Goal: Task Accomplishment & Management: Use online tool/utility

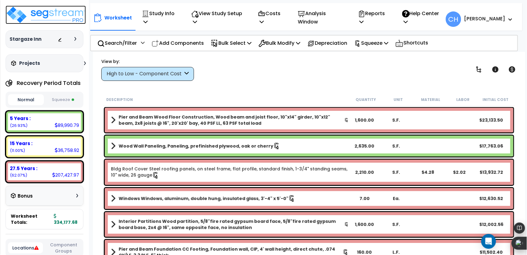
click at [20, 14] on img at bounding box center [46, 15] width 80 height 19
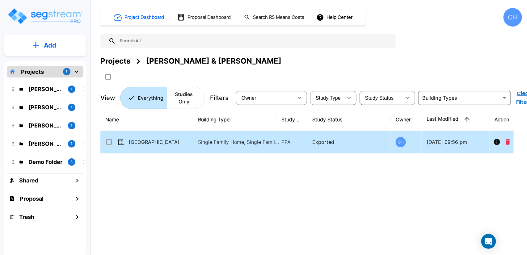
click at [136, 144] on p "[GEOGRAPHIC_DATA]" at bounding box center [160, 141] width 62 height 7
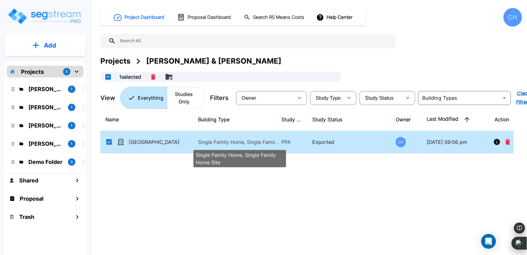
click at [213, 145] on p "Single Family Home, Single Family Home Site" at bounding box center [239, 141] width 83 height 7
checkbox input "false"
click at [213, 145] on p "Single Family Home, Single Family Home Site" at bounding box center [239, 141] width 83 height 7
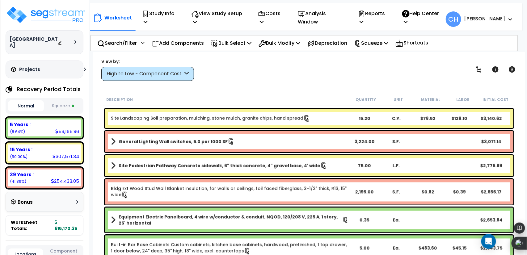
scroll to position [1129, 0]
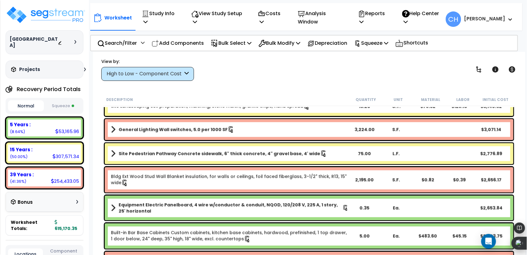
click at [511, 20] on icon at bounding box center [511, 19] width 4 height 2
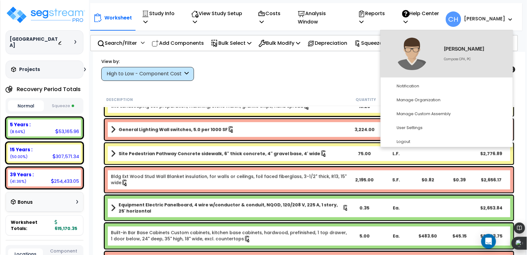
click at [333, 62] on div "View by: High to Low - Component Cost High to Low - Component Cost" at bounding box center [309, 69] width 420 height 23
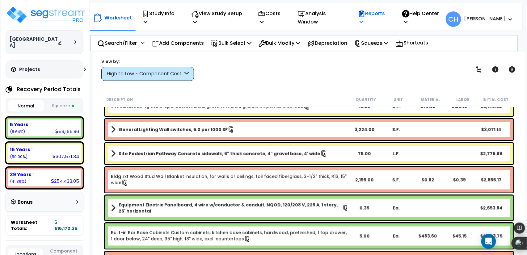
click at [381, 19] on p "Reports" at bounding box center [373, 17] width 31 height 17
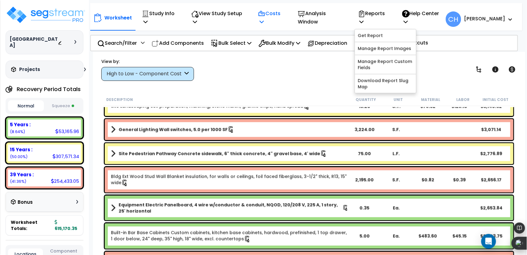
click at [266, 15] on icon at bounding box center [261, 13] width 7 height 7
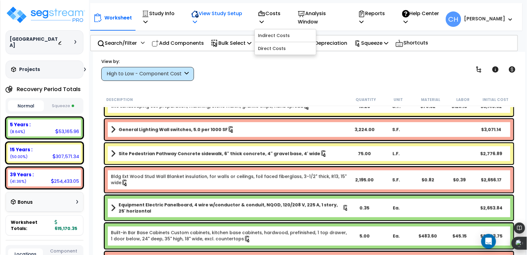
click at [241, 17] on p "View Study Setup" at bounding box center [217, 17] width 53 height 17
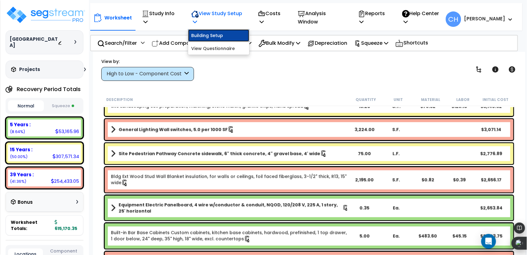
click at [225, 35] on link "Building Setup" at bounding box center [218, 35] width 61 height 12
click at [224, 11] on p "View Study Setup" at bounding box center [217, 17] width 53 height 17
click at [155, 14] on p "Study Info" at bounding box center [160, 17] width 36 height 17
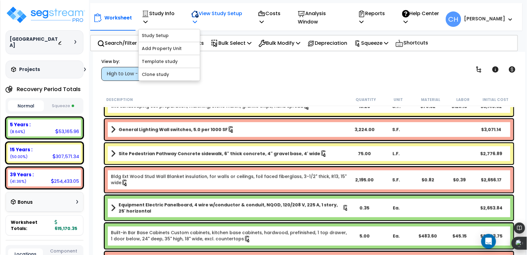
click at [214, 27] on div "View Study Setup" at bounding box center [217, 17] width 53 height 23
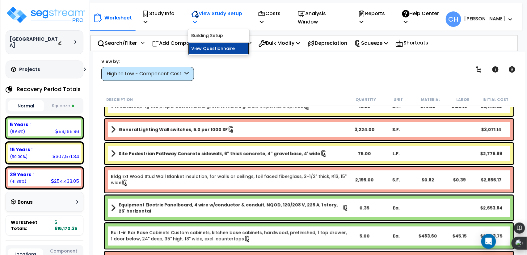
click at [217, 50] on link "View Questionnaire" at bounding box center [218, 48] width 61 height 12
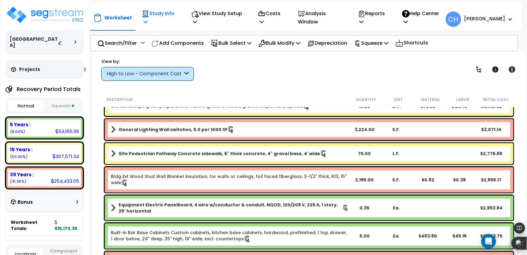
click at [163, 19] on p "Study Info" at bounding box center [160, 17] width 36 height 17
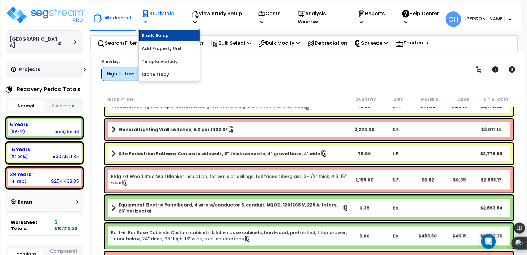
click at [157, 36] on link "Study Setup" at bounding box center [169, 35] width 61 height 12
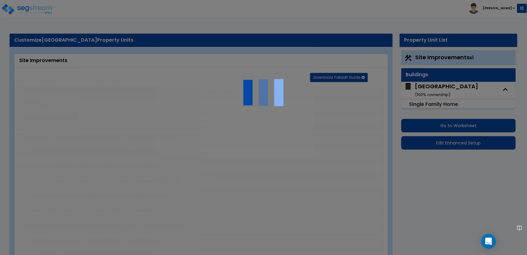
type input "7.87"
select select "2"
type input "22000"
radio input "true"
type input "10"
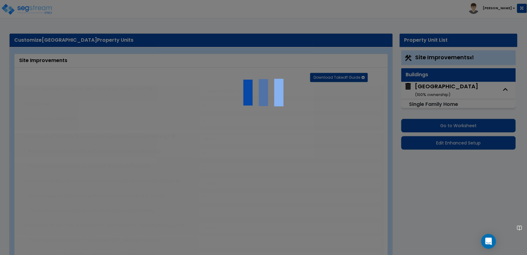
radio input "true"
select select "1"
type input "756"
radio input "true"
select select "2"
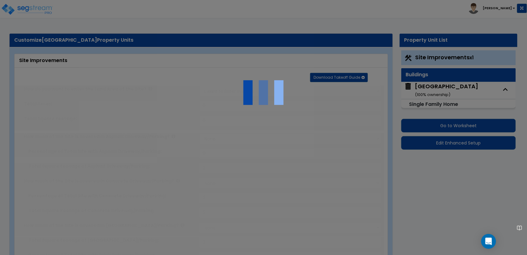
type input "75"
select select "1"
radio input "true"
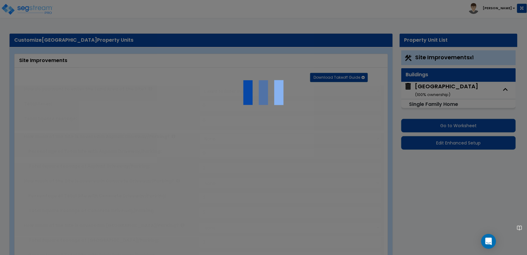
type input "2"
select select "2"
select select "4"
select select "2"
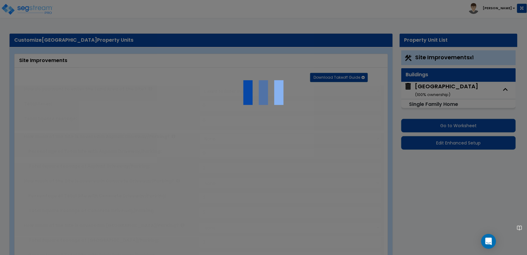
type input "16487"
radio input "true"
select select "2"
type input "16487"
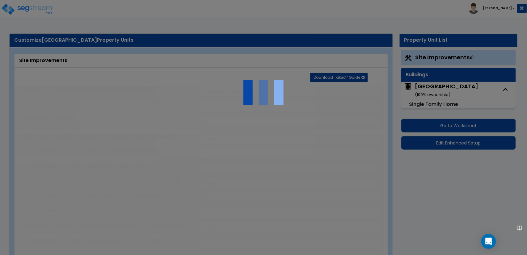
radio input "true"
select select "3"
select select "2"
radio input "true"
type input "17571"
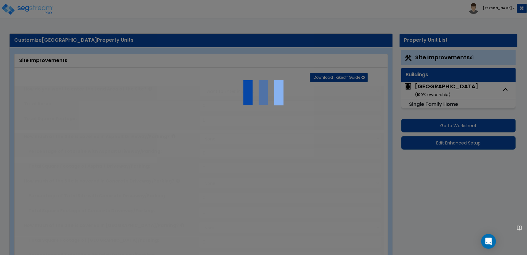
radio input "true"
type input "820"
radio input "true"
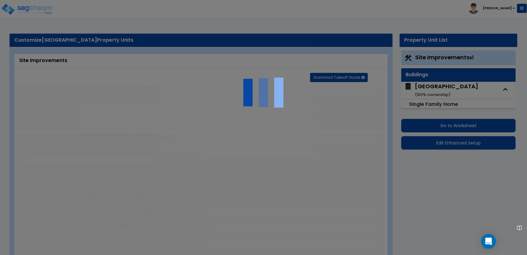
select select "2"
select select "1"
type input "1"
select select "1"
type input "1"
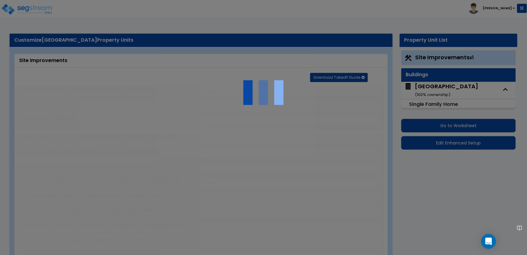
radio input "true"
type input "1117"
radio input "true"
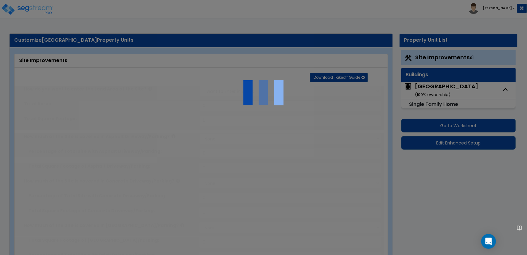
type input "5"
type input "78"
radio input "true"
select select "1"
select select "2"
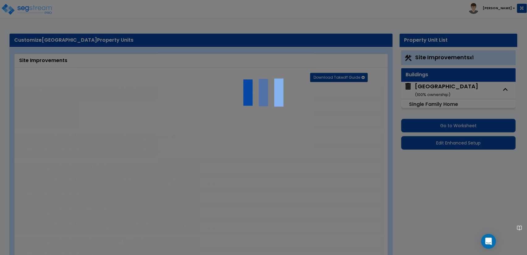
select select "2"
type input "10"
select select "1"
radio input "true"
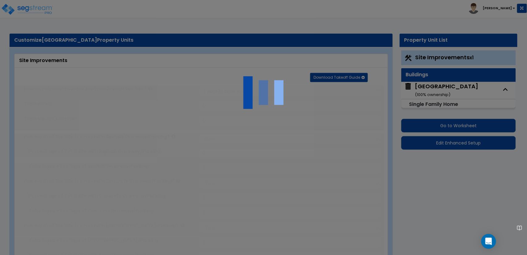
type input "2889"
type input "1"
type input "4"
radio input "true"
type input "100"
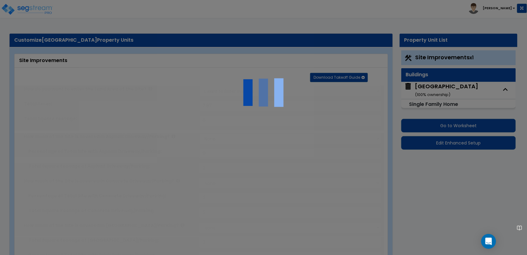
radio input "true"
type input "819"
radio input "true"
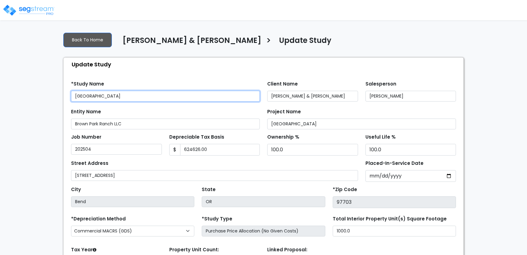
type input "624,626.00"
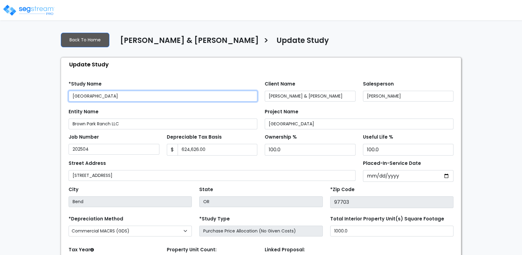
select select "2025"
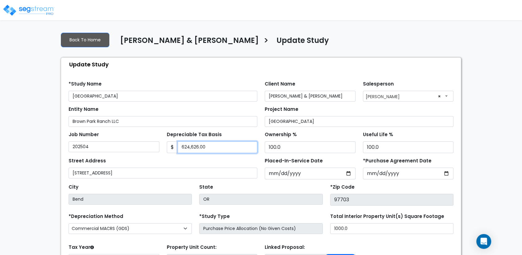
click at [226, 150] on input "624,626.00" at bounding box center [218, 148] width 80 height 12
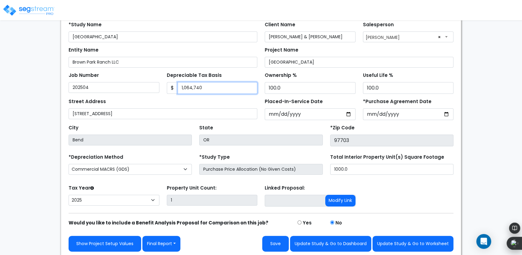
scroll to position [61, 0]
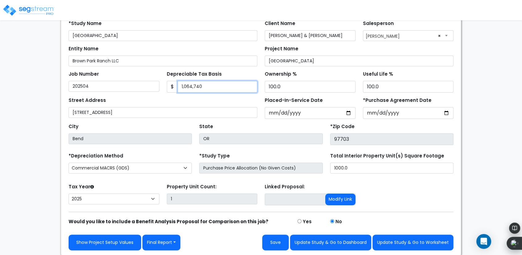
type input "1,064,740"
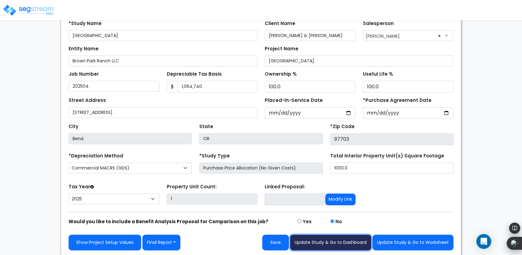
click at [351, 242] on button "Update Study & Go to Dashboard" at bounding box center [330, 243] width 81 height 16
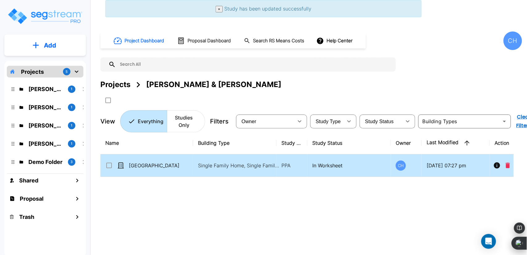
click at [190, 164] on p "[GEOGRAPHIC_DATA]" at bounding box center [160, 165] width 62 height 7
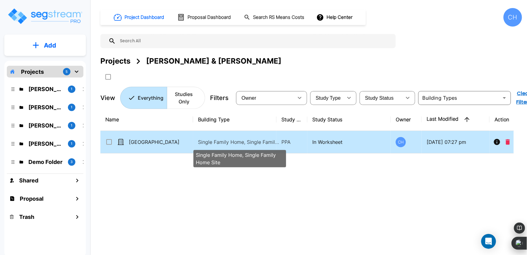
click at [197, 164] on p "Single Family Home, Single Family Home Site" at bounding box center [240, 158] width 88 height 15
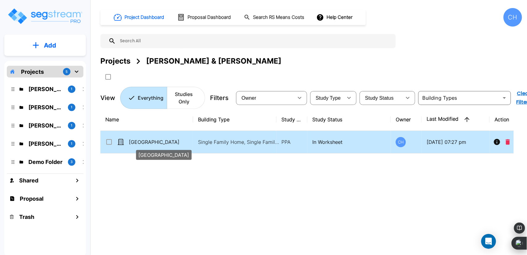
click at [190, 145] on p "[GEOGRAPHIC_DATA]" at bounding box center [160, 141] width 62 height 7
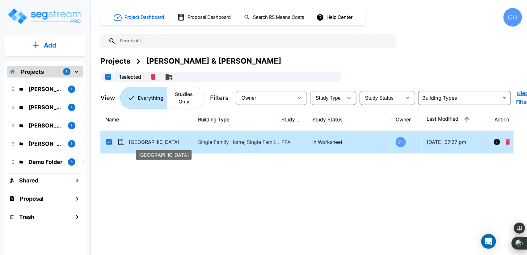
click at [190, 145] on p "[GEOGRAPHIC_DATA]" at bounding box center [160, 141] width 62 height 7
checkbox input "false"
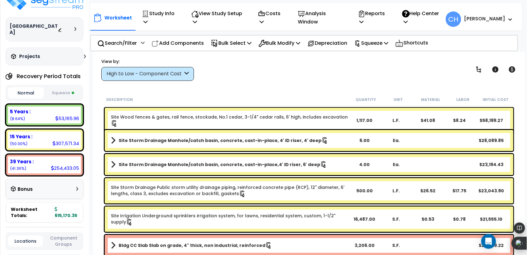
scroll to position [12, 0]
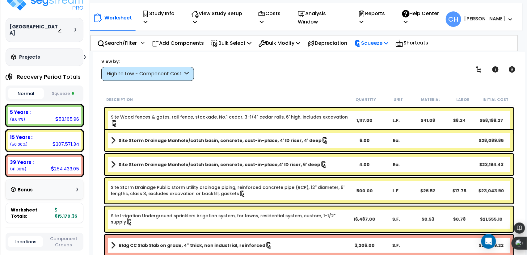
click at [377, 47] on p "Squeeze" at bounding box center [372, 43] width 34 height 8
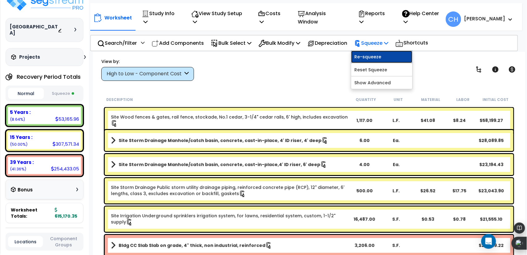
click at [382, 54] on link "Re-squeeze" at bounding box center [381, 57] width 61 height 12
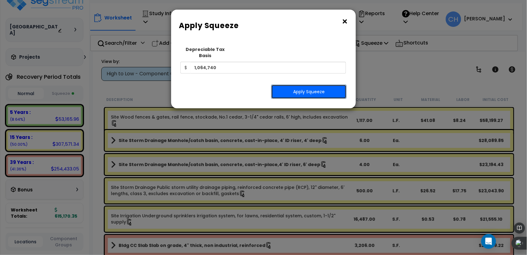
click at [291, 85] on button "Apply Squeeze" at bounding box center [308, 92] width 75 height 14
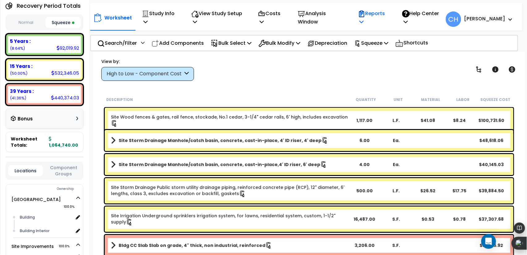
click at [389, 19] on p "Reports" at bounding box center [373, 17] width 31 height 17
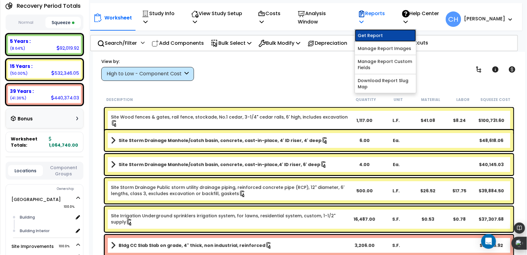
click at [393, 33] on link "Get Report" at bounding box center [385, 35] width 61 height 12
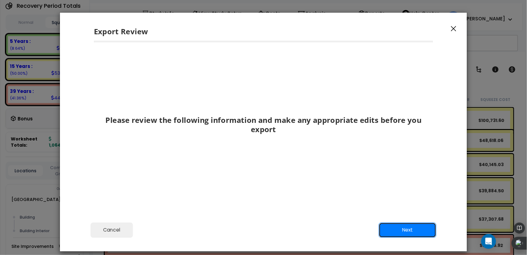
click at [393, 231] on button "Next" at bounding box center [408, 230] width 58 height 15
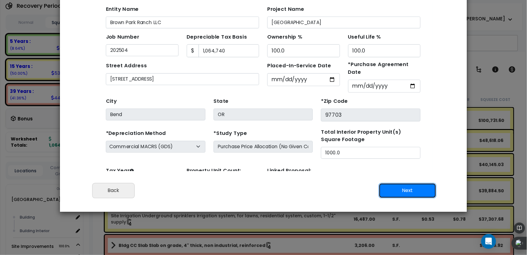
click at [412, 191] on button "Next" at bounding box center [408, 190] width 58 height 15
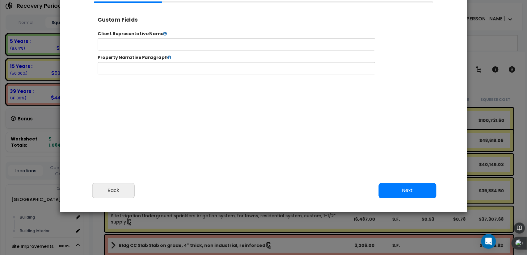
select select "2025"
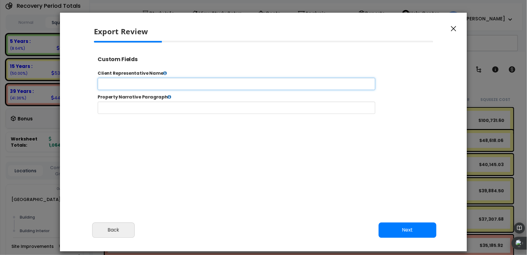
click at [296, 86] on input "text" at bounding box center [256, 88] width 316 height 14
type input "[PERSON_NAME]"
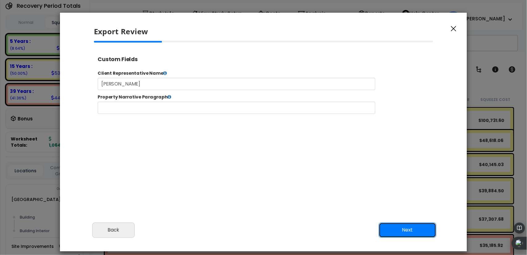
click at [410, 230] on button "Next" at bounding box center [408, 230] width 58 height 15
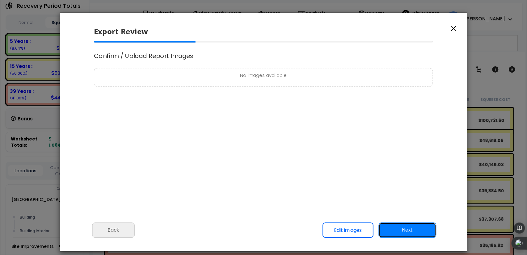
click at [427, 232] on button "Next" at bounding box center [408, 230] width 58 height 15
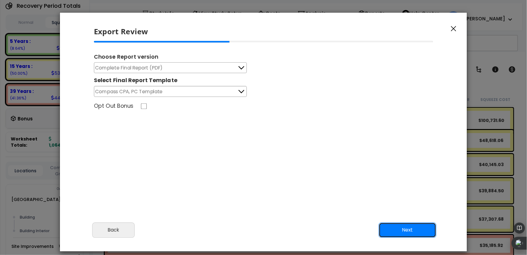
click at [400, 227] on button "Next" at bounding box center [408, 230] width 58 height 15
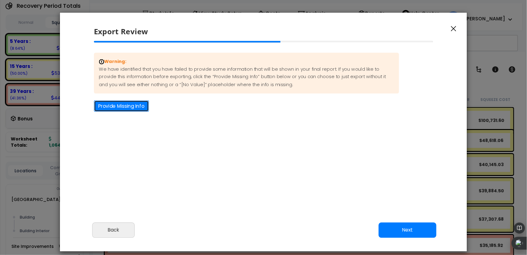
click at [135, 102] on button "Provide Missing Info" at bounding box center [121, 105] width 55 height 11
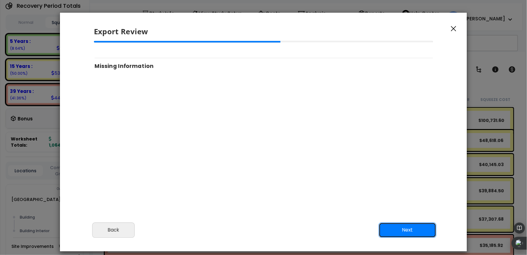
click at [411, 231] on button "Next" at bounding box center [408, 230] width 58 height 15
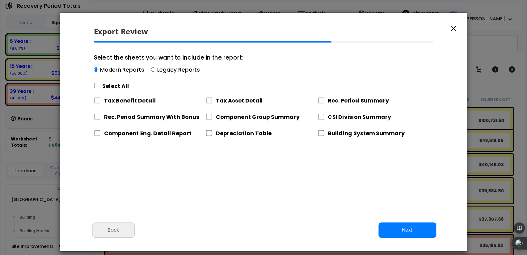
click at [114, 85] on label "Select All" at bounding box center [116, 86] width 27 height 8
click at [101, 85] on input "Select the sheets you want to include in the report: Modern Reports Legacy Repo…" at bounding box center [97, 86] width 7 height 6
checkbox input "true"
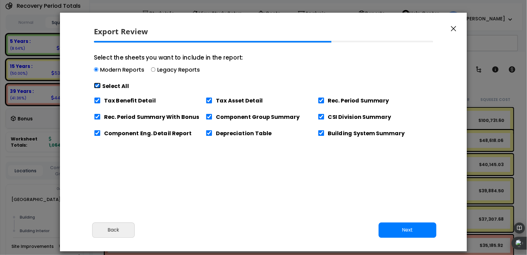
checkbox input "true"
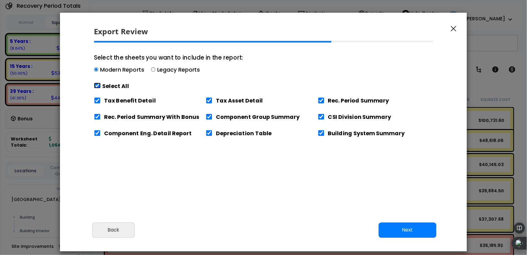
checkbox input "true"
click at [411, 228] on button "Next" at bounding box center [408, 230] width 58 height 15
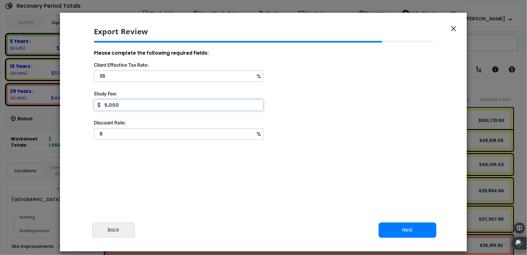
type input "5,000"
click at [399, 230] on button "Next" at bounding box center [408, 230] width 58 height 15
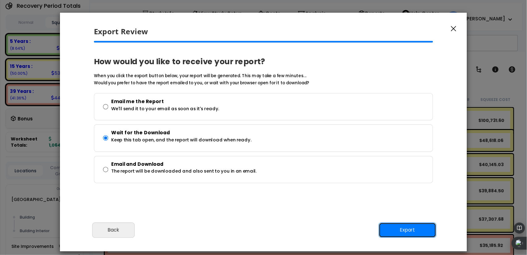
click at [403, 232] on button "Export" at bounding box center [408, 230] width 58 height 15
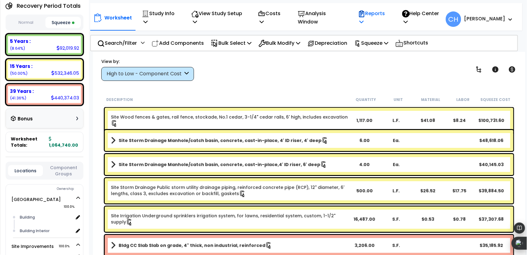
click at [389, 16] on p "Reports" at bounding box center [373, 17] width 31 height 17
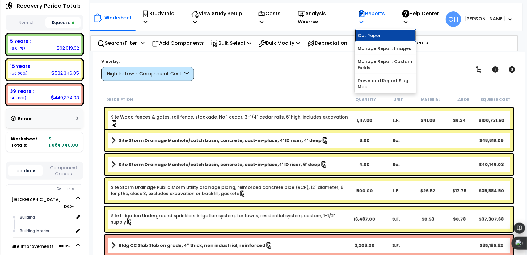
click at [409, 38] on link "Get Report" at bounding box center [385, 35] width 61 height 12
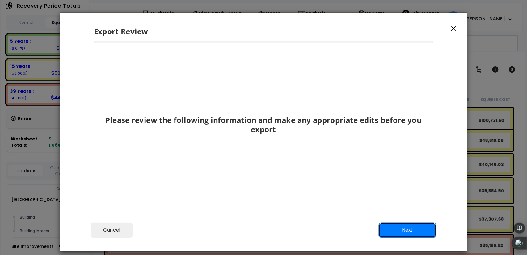
click at [388, 230] on button "Next" at bounding box center [408, 230] width 58 height 15
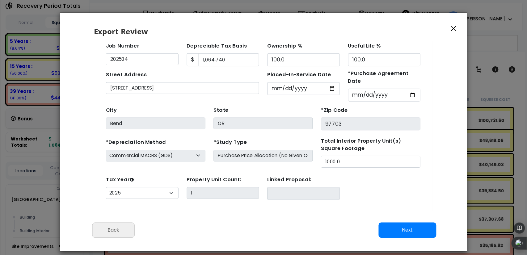
scroll to position [44, 0]
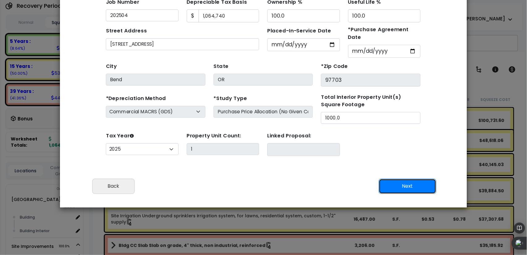
click at [409, 187] on button "Next" at bounding box center [408, 186] width 58 height 15
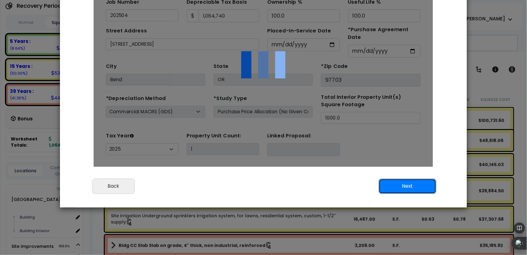
scroll to position [0, 0]
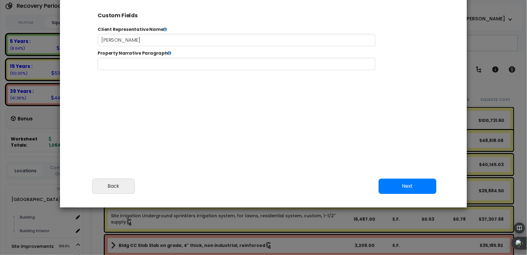
select select "2025"
click at [240, 72] on input "text" at bounding box center [256, 72] width 316 height 14
type input "[GEOGRAPHIC_DATA] - Event Space Venue"
click at [406, 190] on button "Next" at bounding box center [408, 186] width 58 height 15
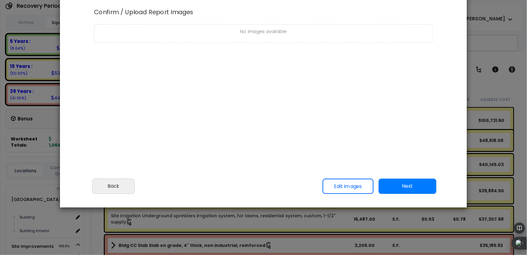
scroll to position [0, 0]
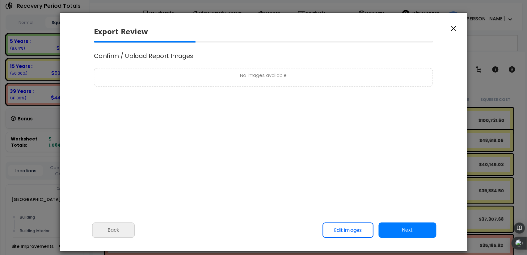
click at [262, 76] on p "No images available" at bounding box center [264, 76] width 332 height 8
click at [352, 226] on link "Edit Images" at bounding box center [348, 230] width 51 height 15
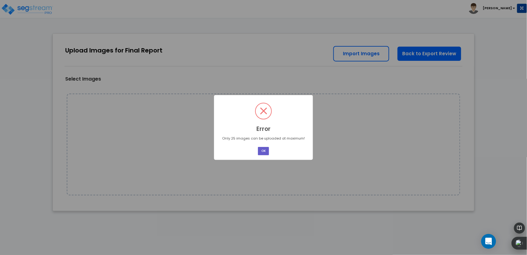
click at [266, 152] on button "OK" at bounding box center [263, 151] width 11 height 8
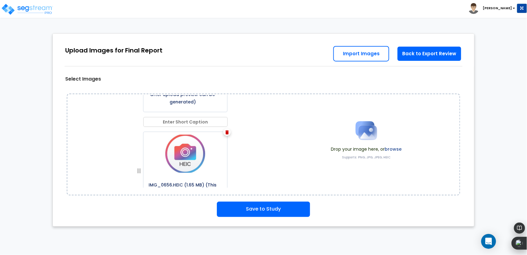
scroll to position [2012, 0]
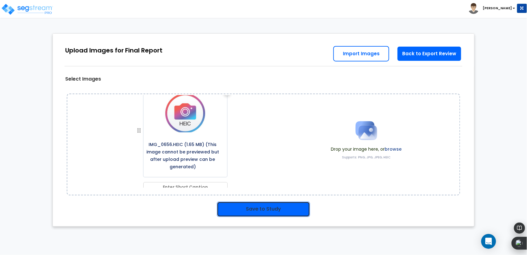
click at [258, 208] on button "Save to Study" at bounding box center [263, 209] width 93 height 15
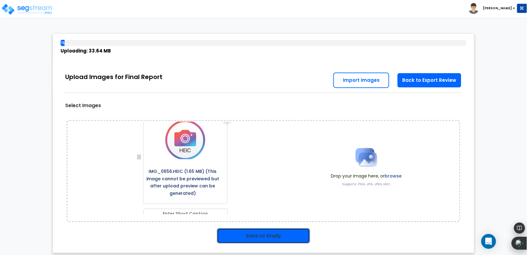
scroll to position [4, 0]
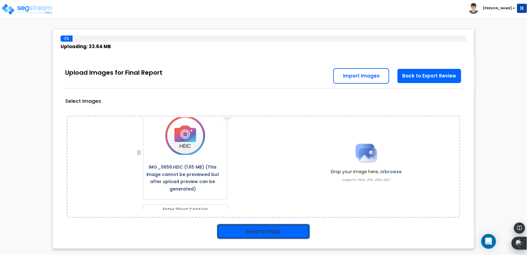
click at [287, 229] on button "Save to Study" at bounding box center [263, 231] width 93 height 15
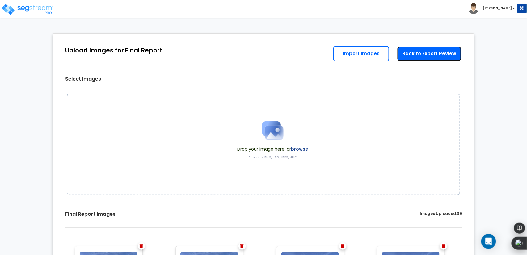
click at [428, 54] on link "Back to Export Review" at bounding box center [429, 53] width 65 height 15
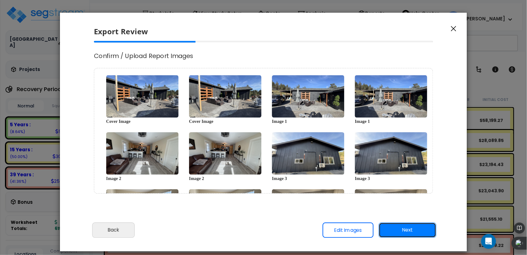
click at [416, 228] on button "Next" at bounding box center [408, 230] width 58 height 15
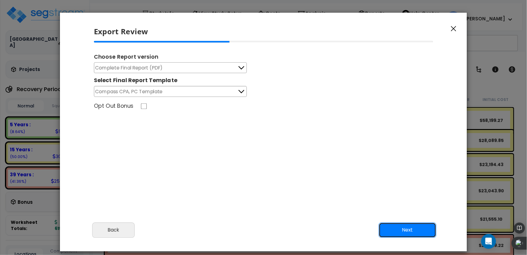
click at [407, 226] on button "Next" at bounding box center [408, 230] width 58 height 15
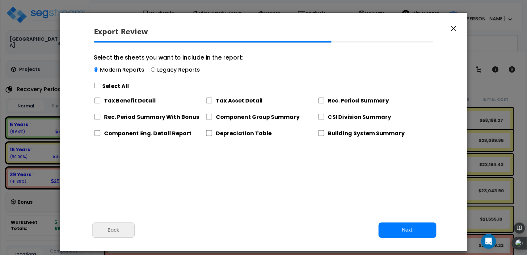
click at [114, 88] on label "Select All" at bounding box center [116, 86] width 27 height 8
click at [101, 88] on input "Select the sheets you want to include in the report: Modern Reports Legacy Repo…" at bounding box center [97, 86] width 7 height 6
checkbox input "true"
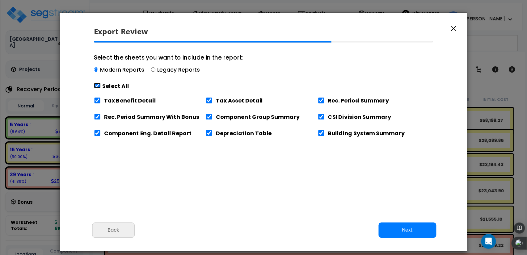
checkbox input "true"
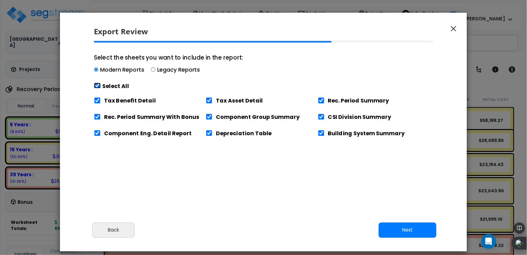
checkbox input "true"
click at [402, 237] on button "Next" at bounding box center [408, 230] width 58 height 15
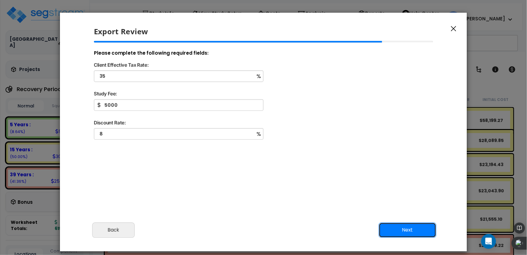
click at [416, 229] on button "Next" at bounding box center [408, 230] width 58 height 15
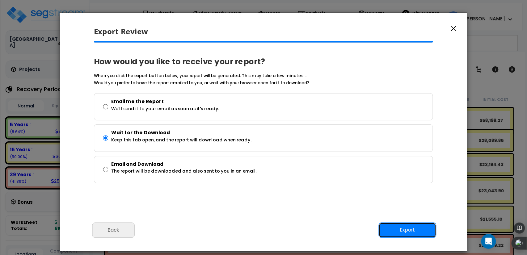
click at [416, 229] on button "Export" at bounding box center [408, 230] width 58 height 15
